Goal: Information Seeking & Learning: Learn about a topic

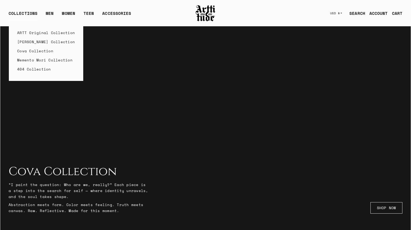
click at [26, 59] on link "Memento Mori Collection" at bounding box center [46, 59] width 58 height 9
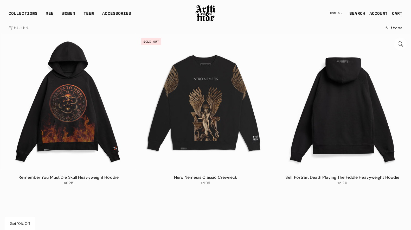
scroll to position [235, 0]
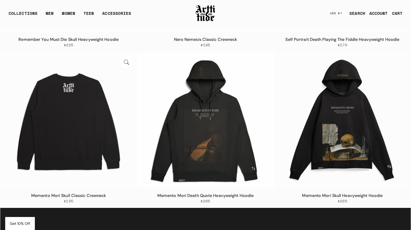
click at [99, 110] on img at bounding box center [68, 120] width 137 height 137
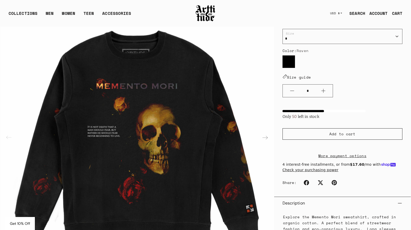
scroll to position [74, 0]
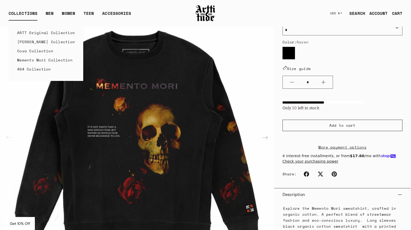
click at [39, 52] on link "Cova Collection" at bounding box center [46, 50] width 58 height 9
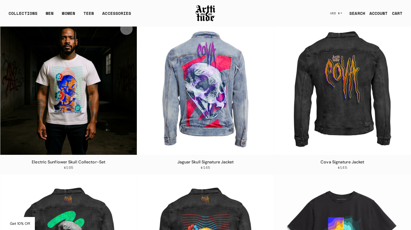
scroll to position [267, 0]
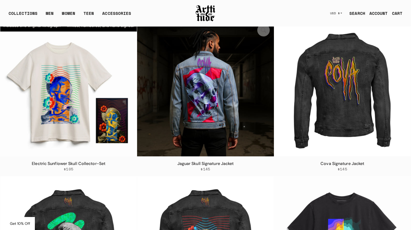
click at [217, 101] on img at bounding box center [205, 88] width 137 height 137
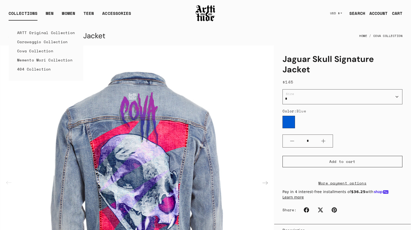
click at [28, 60] on link "Memento Mori Collection" at bounding box center [46, 59] width 58 height 9
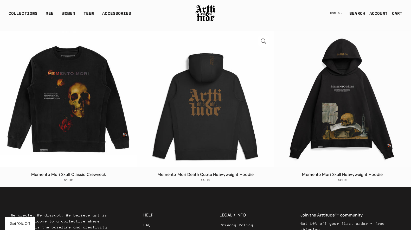
scroll to position [269, 0]
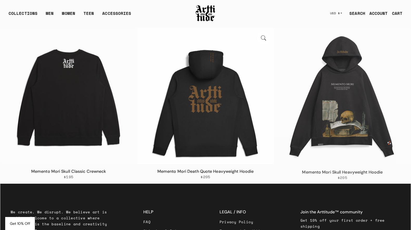
scroll to position [258, 0]
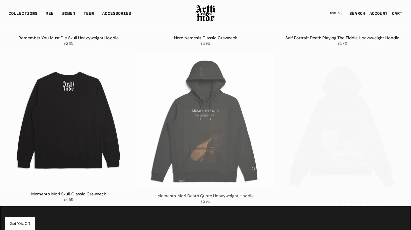
scroll to position [200, 0]
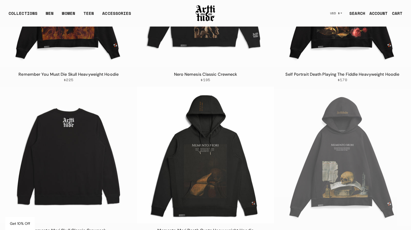
click at [68, 143] on img at bounding box center [68, 155] width 137 height 137
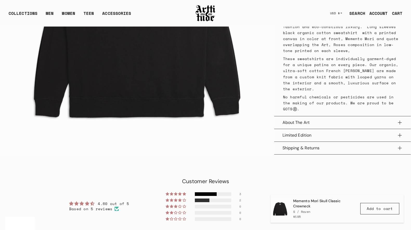
scroll to position [277, 0]
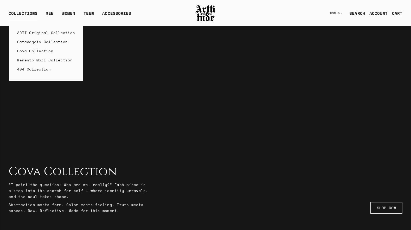
click at [30, 60] on link "Memento Mori Collection" at bounding box center [46, 59] width 58 height 9
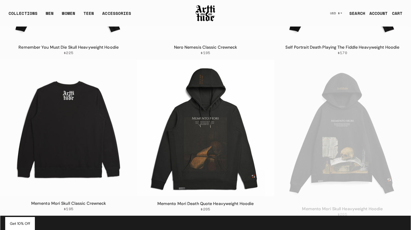
scroll to position [230, 0]
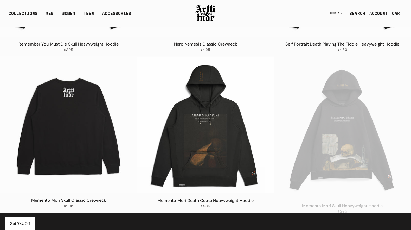
click at [65, 122] on img at bounding box center [68, 124] width 137 height 137
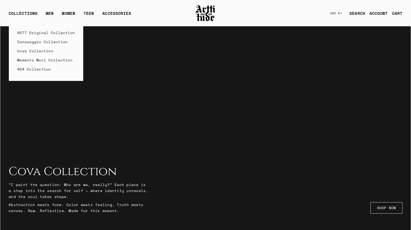
click at [33, 60] on link "Memento Mori Collection" at bounding box center [46, 59] width 58 height 9
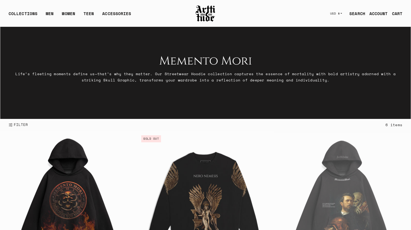
scroll to position [231, 0]
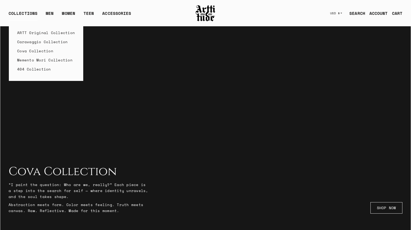
click at [34, 62] on link "Memento Mori Collection" at bounding box center [46, 59] width 58 height 9
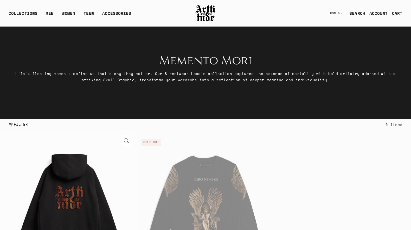
scroll to position [200, 0]
